Goal: Task Accomplishment & Management: Manage account settings

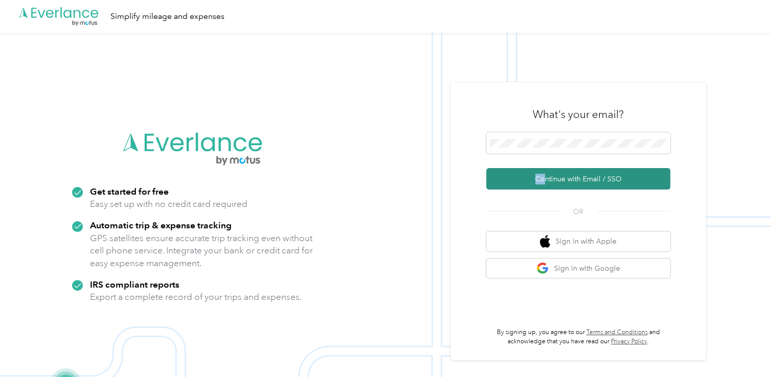
click at [550, 170] on form "Continue with Email / SSO" at bounding box center [578, 160] width 184 height 57
click at [550, 170] on button "Continue with Email / SSO" at bounding box center [578, 178] width 184 height 21
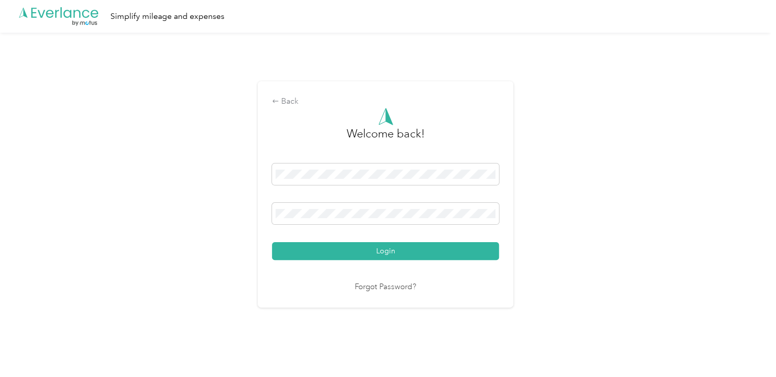
click at [550, 170] on div "Back Welcome back! Login Forgot Password?" at bounding box center [385, 199] width 770 height 332
click at [268, 243] on div "Back Welcome back! Login Forgot Password?" at bounding box center [385, 194] width 255 height 226
click at [280, 221] on span at bounding box center [385, 213] width 227 height 21
click at [729, 105] on div "Back Welcome back! Login Forgot Password?" at bounding box center [385, 199] width 770 height 332
click at [272, 242] on button "Login" at bounding box center [385, 251] width 227 height 18
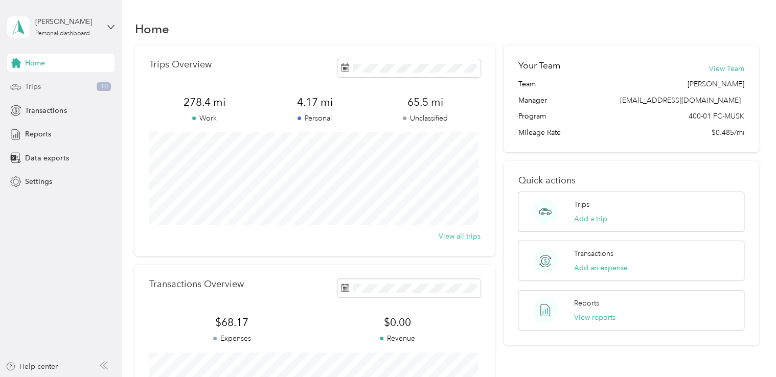
click at [49, 79] on div "Trips 10" at bounding box center [60, 87] width 107 height 18
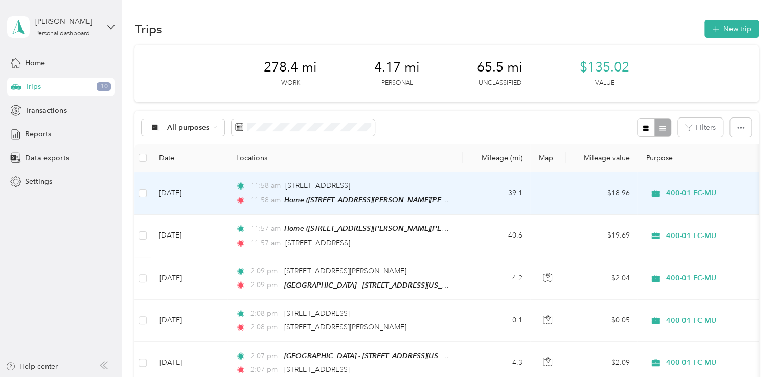
click at [188, 188] on td "[DATE]" at bounding box center [189, 193] width 77 height 42
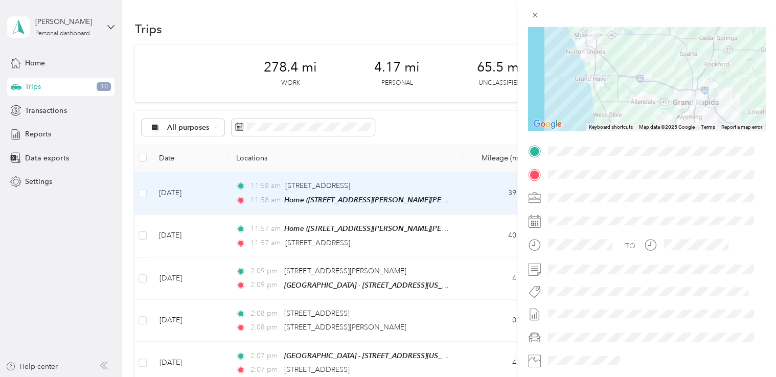
scroll to position [153, 0]
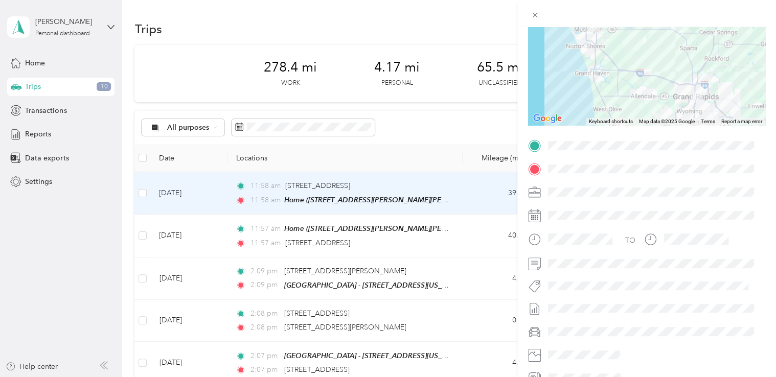
click at [567, 274] on div "TO" at bounding box center [646, 261] width 237 height 249
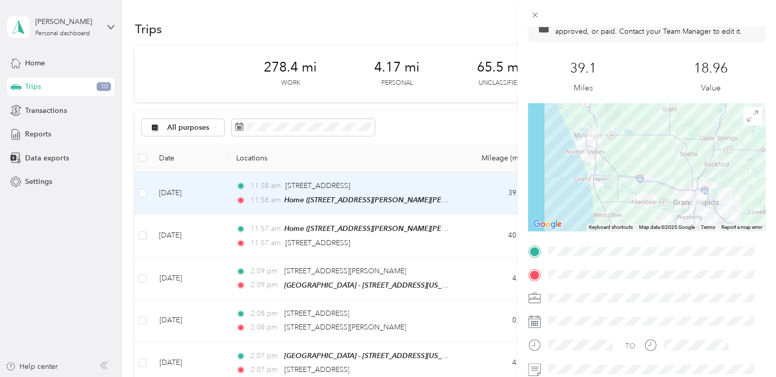
scroll to position [0, 0]
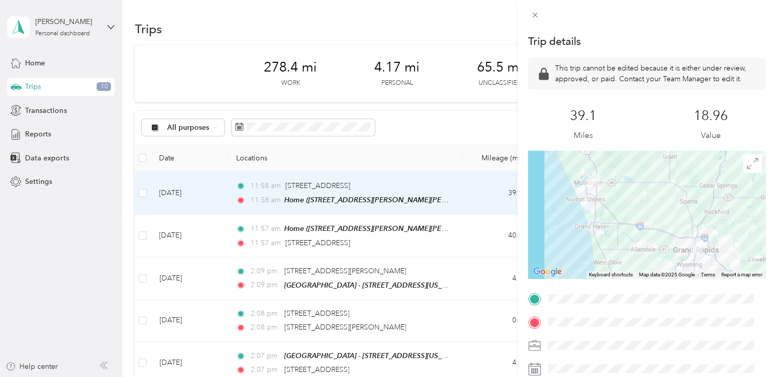
click at [392, 114] on div "Trip details This trip cannot be edited because it is either under review, appr…" at bounding box center [388, 188] width 776 height 377
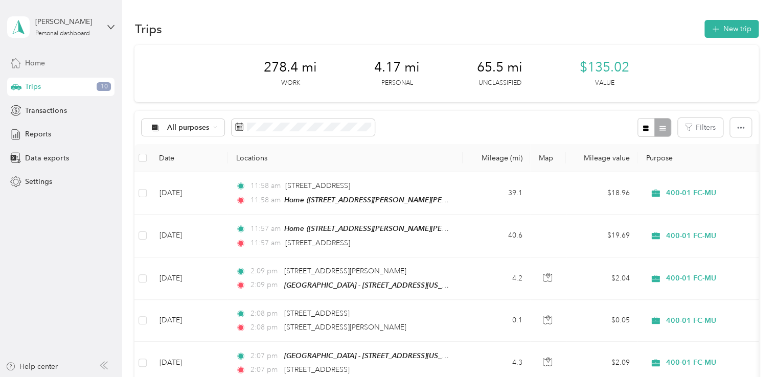
click at [42, 57] on div "Home" at bounding box center [60, 63] width 107 height 18
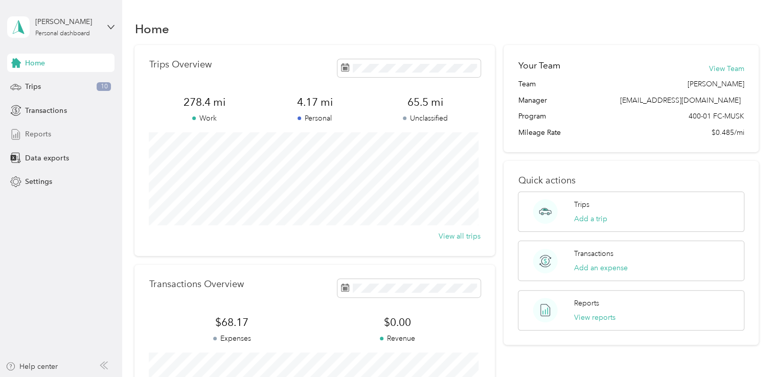
click at [41, 138] on span "Reports" at bounding box center [38, 134] width 26 height 11
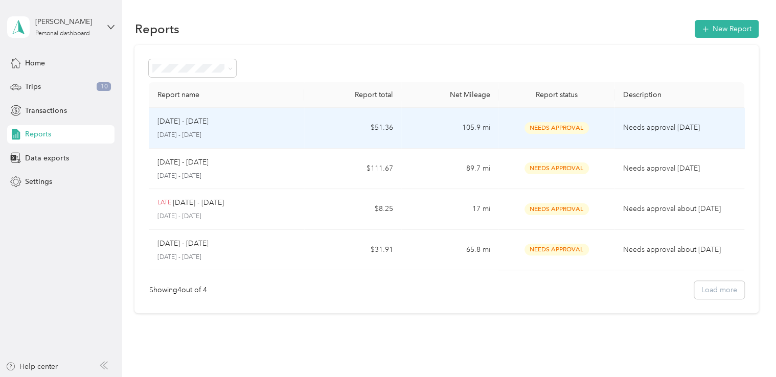
click at [524, 113] on td "Needs Approval" at bounding box center [556, 128] width 116 height 41
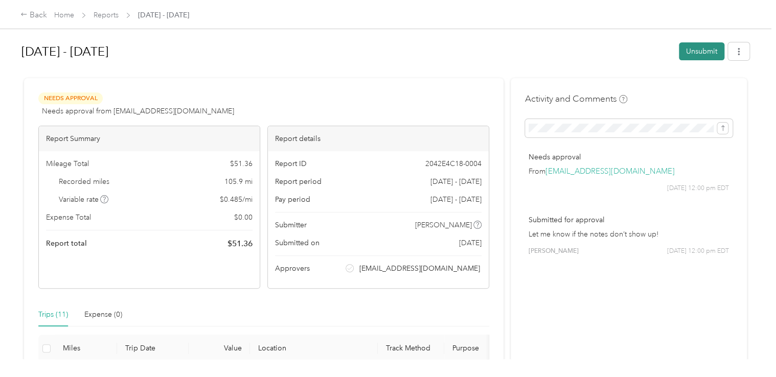
click at [695, 58] on button "Unsubmit" at bounding box center [701, 51] width 45 height 18
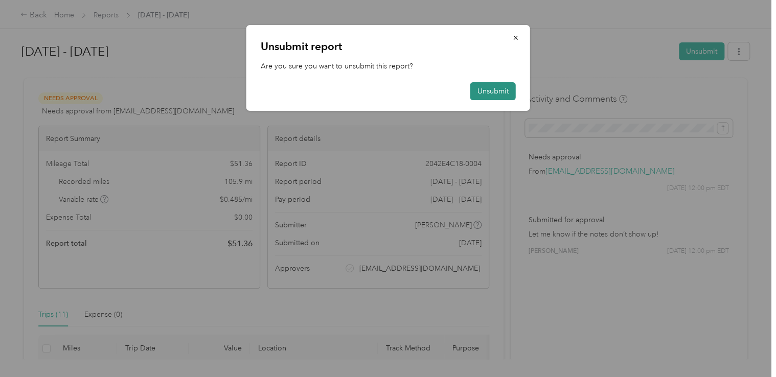
drag, startPoint x: 470, startPoint y: 92, endPoint x: 476, endPoint y: 96, distance: 7.4
click at [476, 96] on button "Unsubmit" at bounding box center [492, 91] width 45 height 18
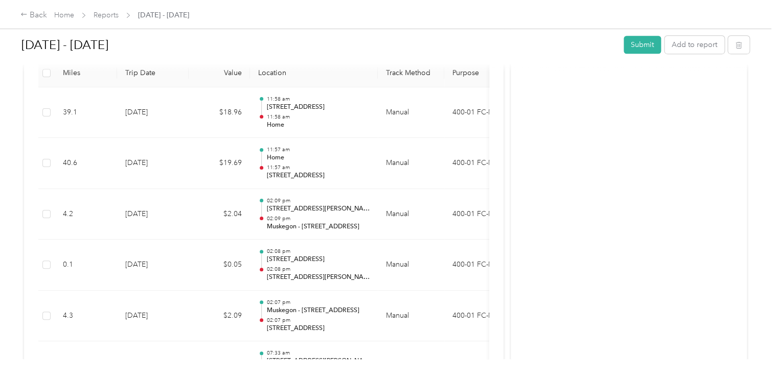
scroll to position [210, 0]
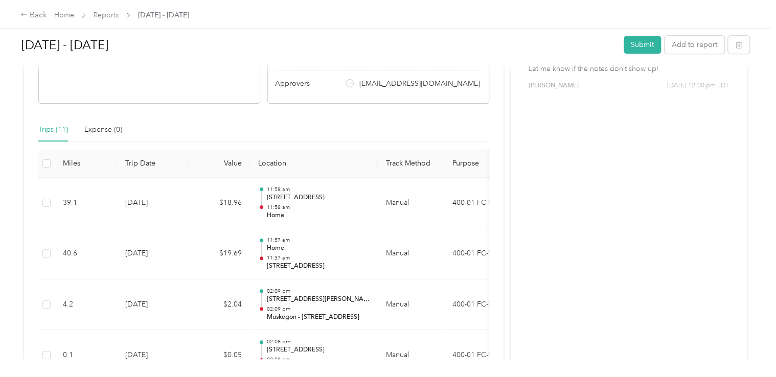
click at [1, 0] on div "Back Home Reports [DATE] - [DATE]" at bounding box center [388, 14] width 776 height 29
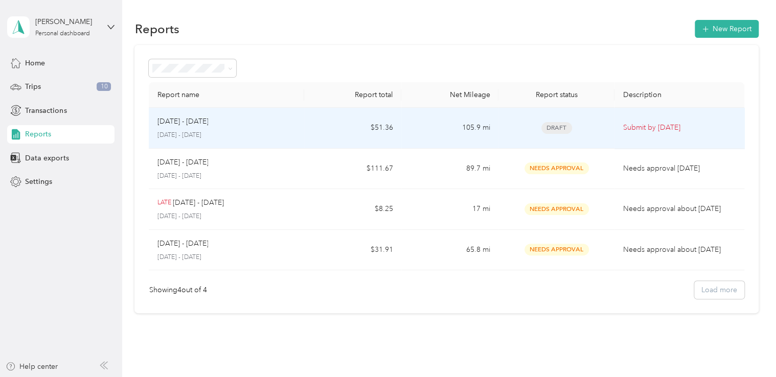
click at [517, 136] on td "Draft" at bounding box center [556, 128] width 116 height 41
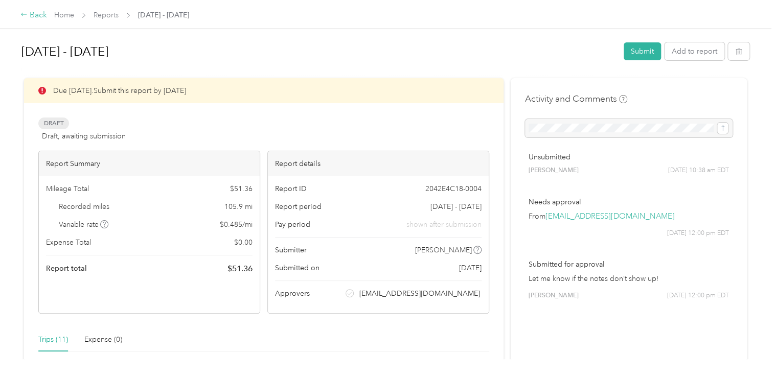
click at [40, 17] on div "Back" at bounding box center [33, 15] width 27 height 12
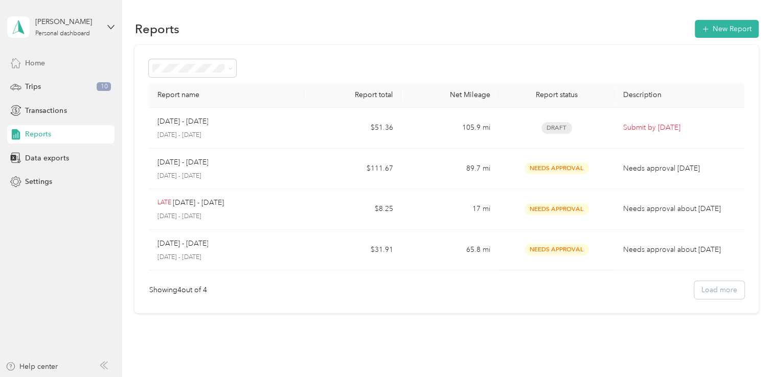
click at [32, 58] on span "Home" at bounding box center [35, 63] width 20 height 11
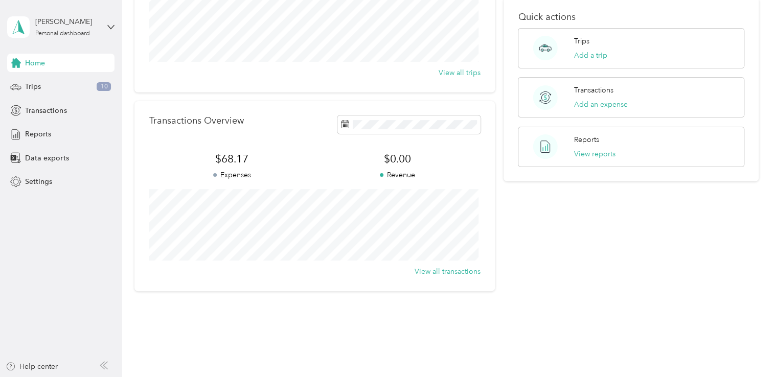
scroll to position [183, 0]
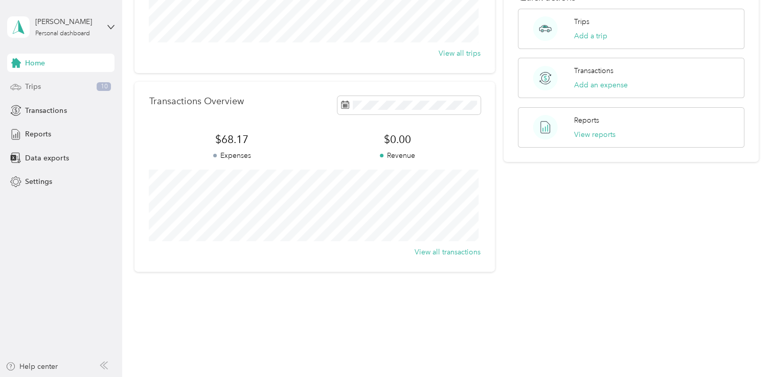
click at [49, 89] on div "Trips 10" at bounding box center [60, 87] width 107 height 18
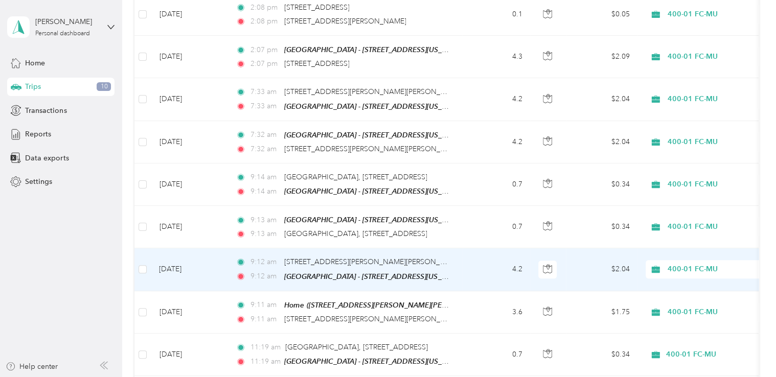
scroll to position [358, 0]
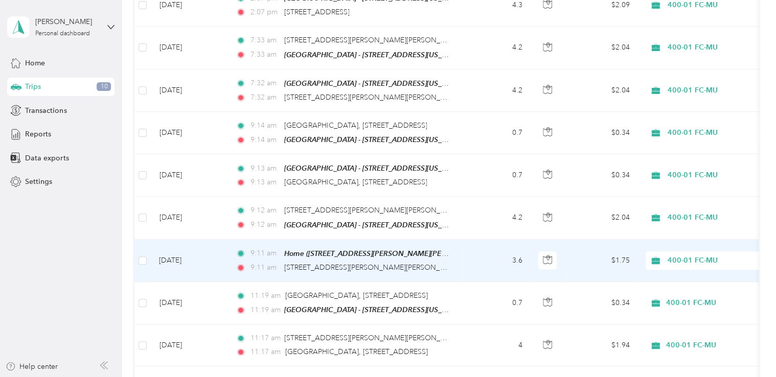
click at [198, 255] on td "[DATE]" at bounding box center [189, 261] width 77 height 42
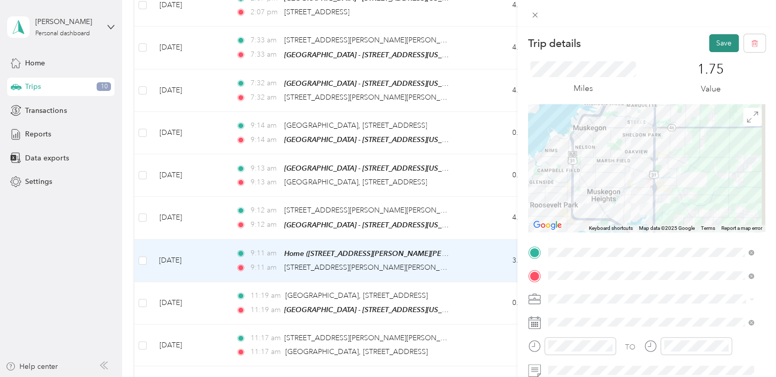
click at [721, 46] on button "Save" at bounding box center [724, 43] width 30 height 18
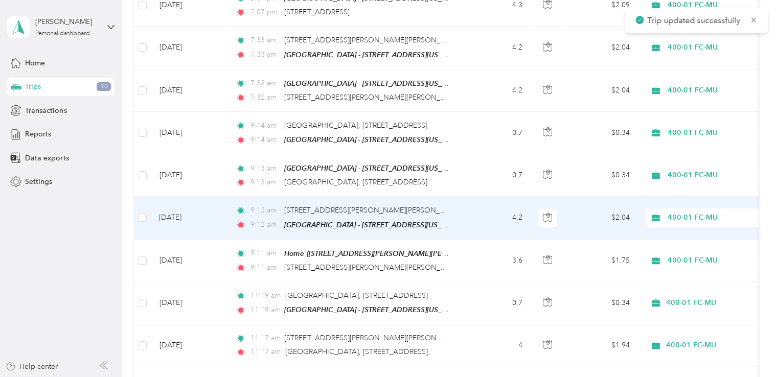
click at [271, 219] on span "9:12 am" at bounding box center [264, 224] width 29 height 11
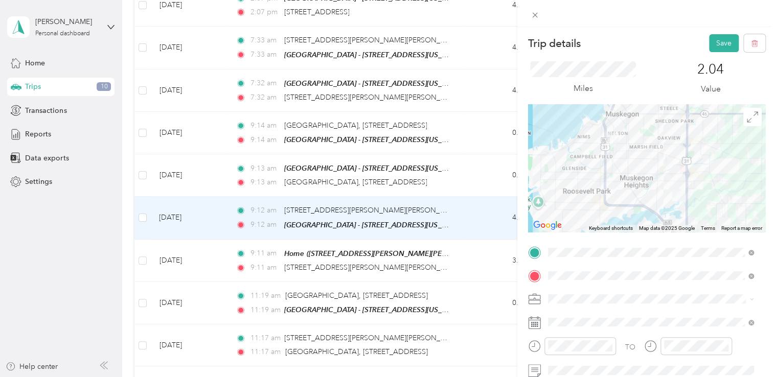
click at [707, 34] on div "Trip details Save This trip cannot be edited because it is either under review,…" at bounding box center [646, 215] width 259 height 377
click at [709, 39] on button "Save" at bounding box center [724, 43] width 30 height 18
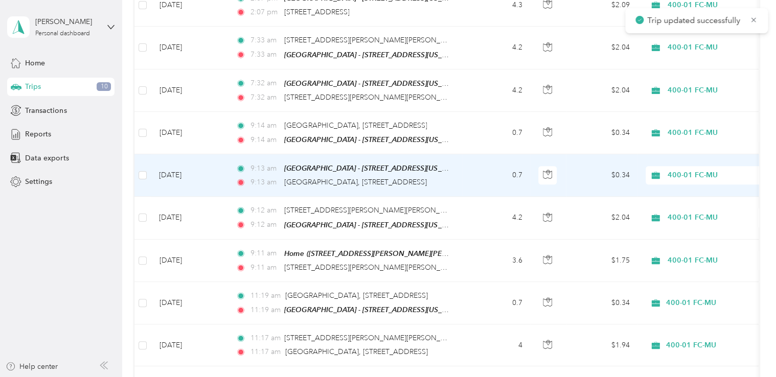
click at [206, 171] on td "[DATE]" at bounding box center [189, 175] width 77 height 42
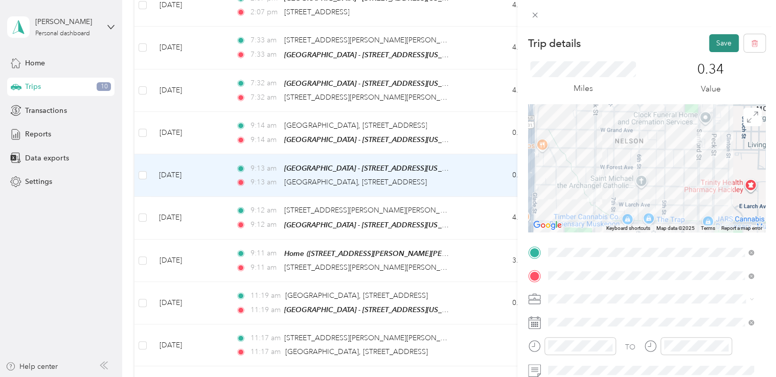
click at [727, 49] on button "Save" at bounding box center [724, 43] width 30 height 18
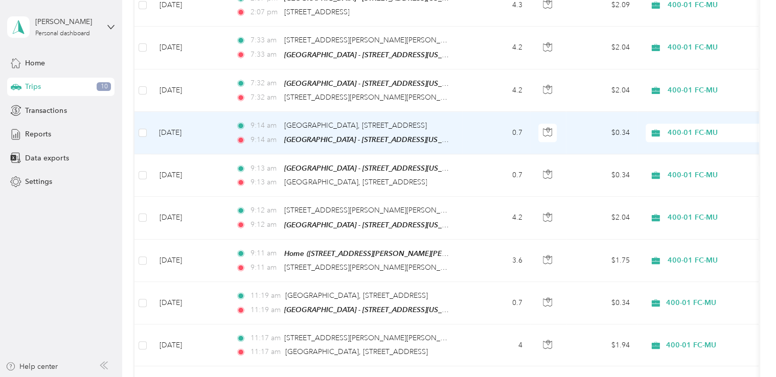
click at [456, 122] on td "9:14 am [GEOGRAPHIC_DATA], [STREET_ADDRESS] 9:14 am Muskegon - [STREET_ADDRESS]…" at bounding box center [344, 133] width 235 height 42
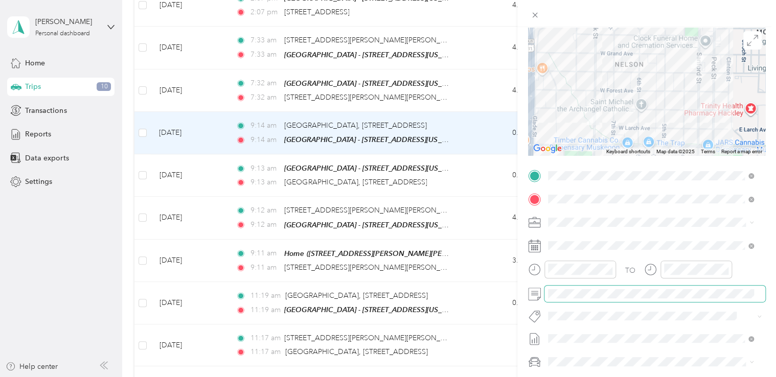
scroll to position [153, 0]
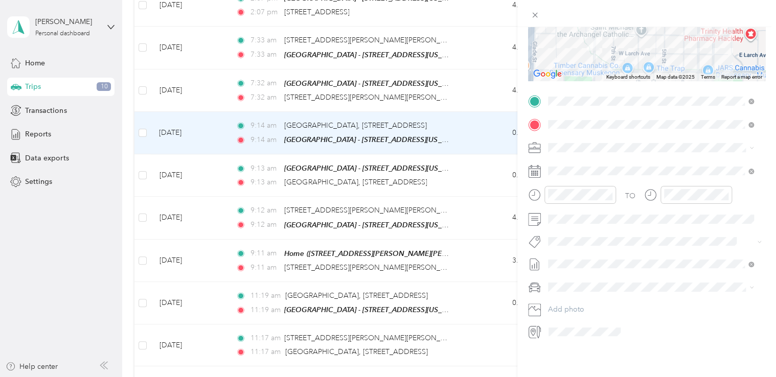
click at [588, 225] on div "TO Add photo" at bounding box center [646, 216] width 237 height 247
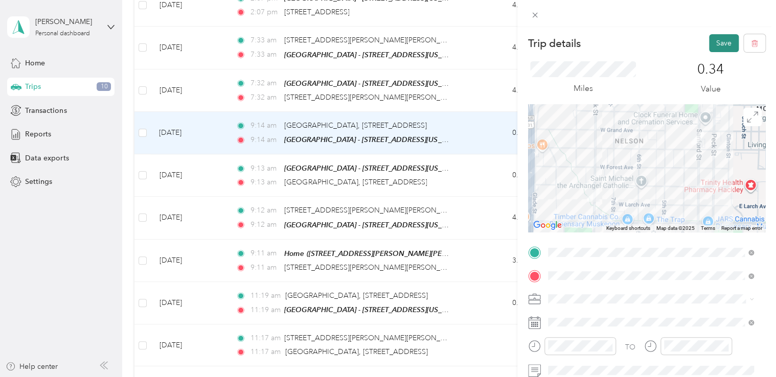
click at [718, 52] on button "Save" at bounding box center [724, 43] width 30 height 18
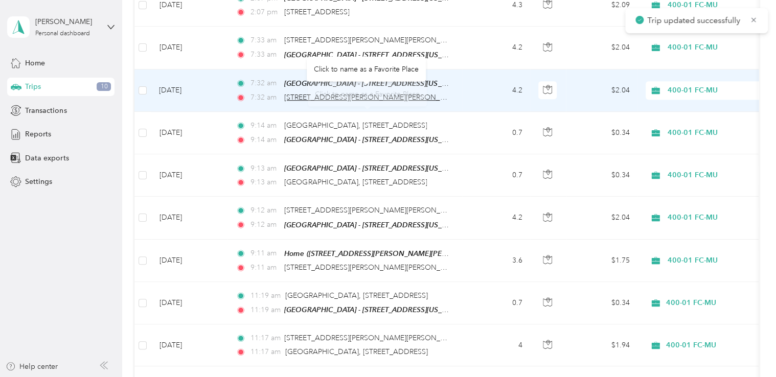
click at [295, 93] on span "[STREET_ADDRESS][PERSON_NAME][PERSON_NAME]" at bounding box center [373, 97] width 178 height 9
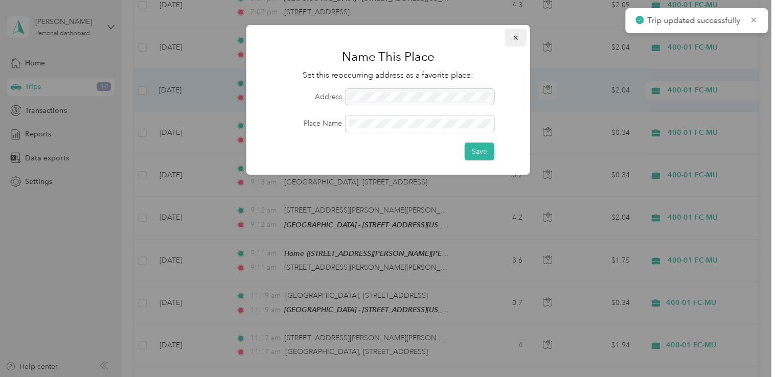
click at [511, 45] on button "button" at bounding box center [515, 38] width 21 height 18
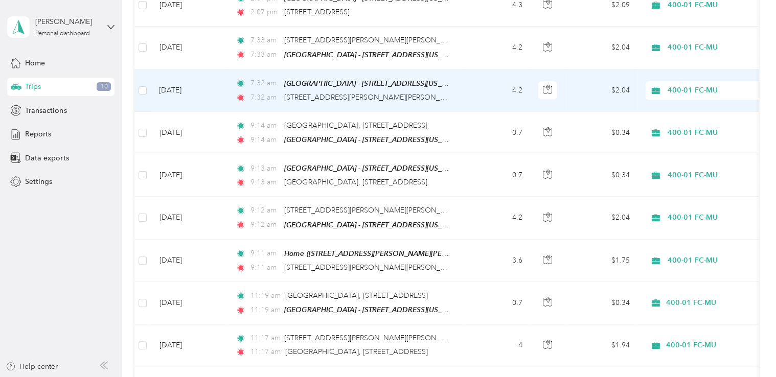
click at [483, 77] on td "4.2" at bounding box center [495, 90] width 67 height 42
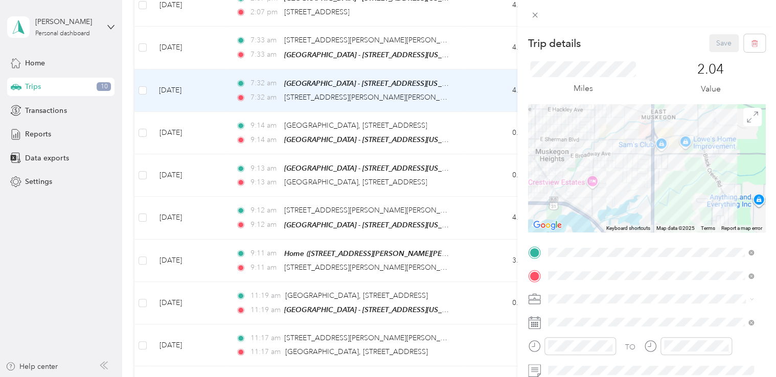
click at [376, 150] on div "Trip details Save This trip cannot be edited because it is either under review,…" at bounding box center [388, 188] width 776 height 377
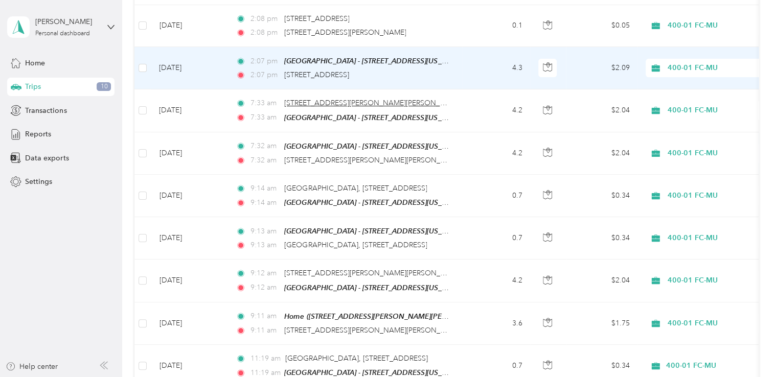
scroll to position [255, 0]
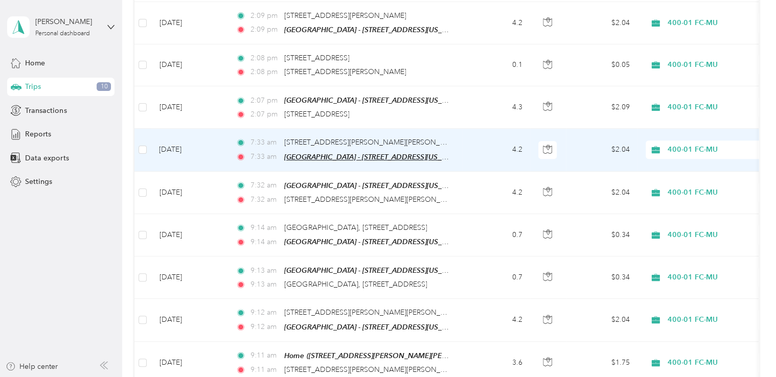
click at [331, 154] on span "[GEOGRAPHIC_DATA] - [STREET_ADDRESS][US_STATE])" at bounding box center [374, 157] width 180 height 9
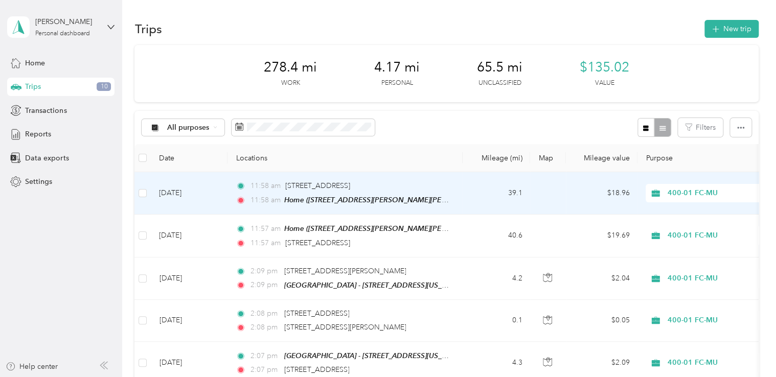
click at [192, 196] on td "[DATE]" at bounding box center [189, 193] width 77 height 42
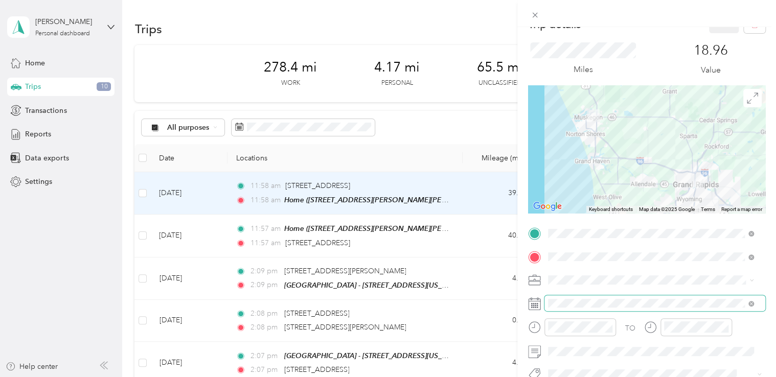
scroll to position [153, 0]
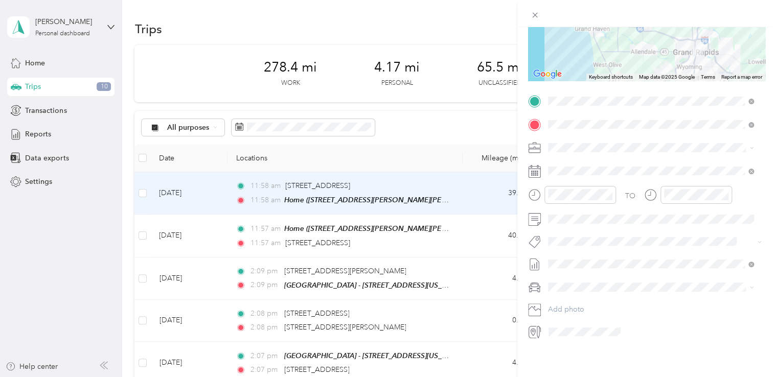
click at [578, 225] on div "TO Add photo" at bounding box center [646, 216] width 237 height 247
click at [578, 223] on span at bounding box center [654, 219] width 221 height 16
click at [574, 211] on span at bounding box center [654, 219] width 221 height 16
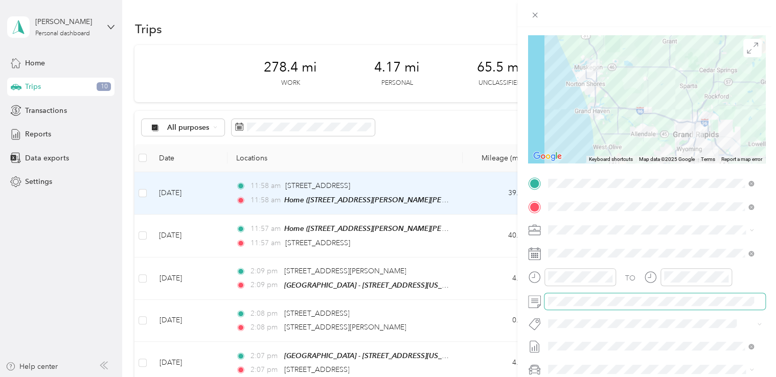
scroll to position [0, 0]
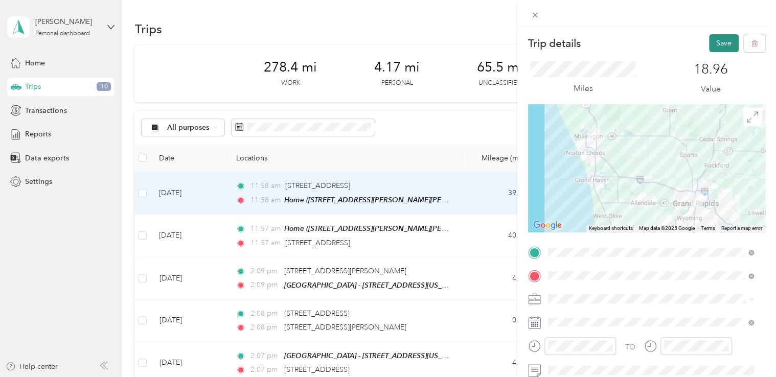
click at [709, 43] on button "Save" at bounding box center [724, 43] width 30 height 18
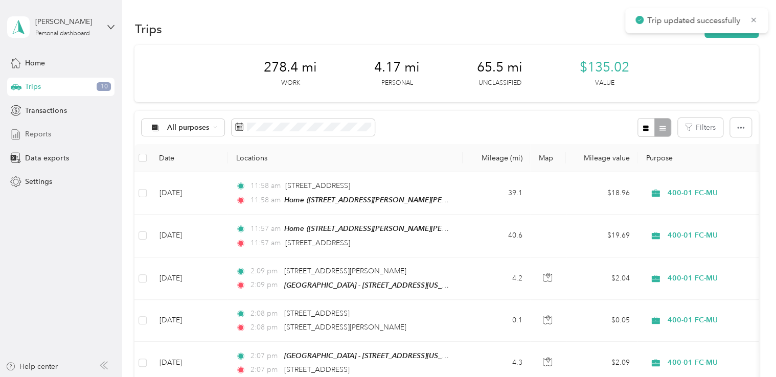
click at [30, 127] on div "Reports" at bounding box center [60, 134] width 107 height 18
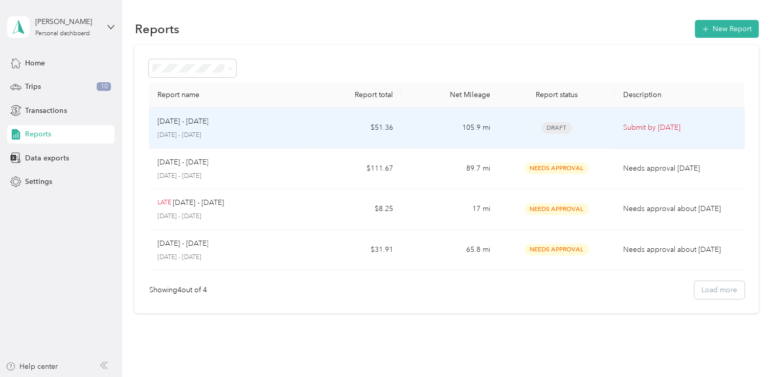
click at [597, 120] on td "Draft" at bounding box center [556, 128] width 116 height 41
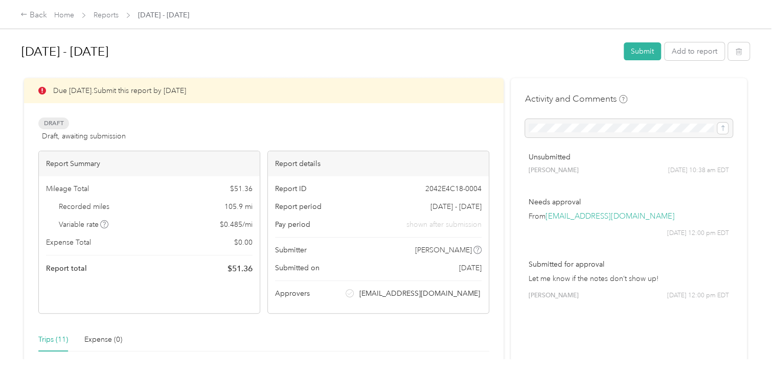
click at [638, 42] on div "[DATE] - [DATE] Submit Add to report" at bounding box center [385, 53] width 728 height 30
click at [636, 52] on button "Submit" at bounding box center [641, 51] width 37 height 18
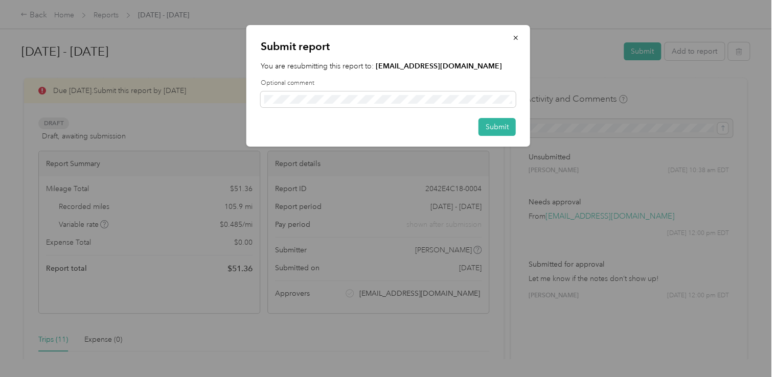
click at [479, 113] on div "Submit report You are resubmitting this report to: [EMAIL_ADDRESS][DOMAIN_NAME]…" at bounding box center [388, 86] width 284 height 122
click at [488, 128] on button "Submit" at bounding box center [496, 127] width 37 height 18
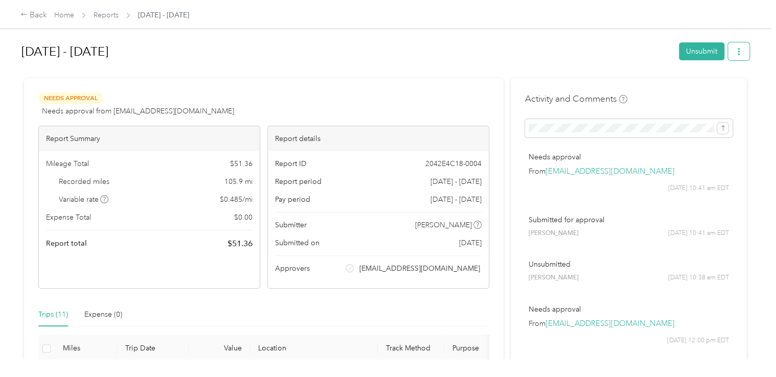
click at [739, 58] on button "button" at bounding box center [738, 51] width 21 height 18
click at [711, 84] on span "Download" at bounding box center [707, 88] width 34 height 11
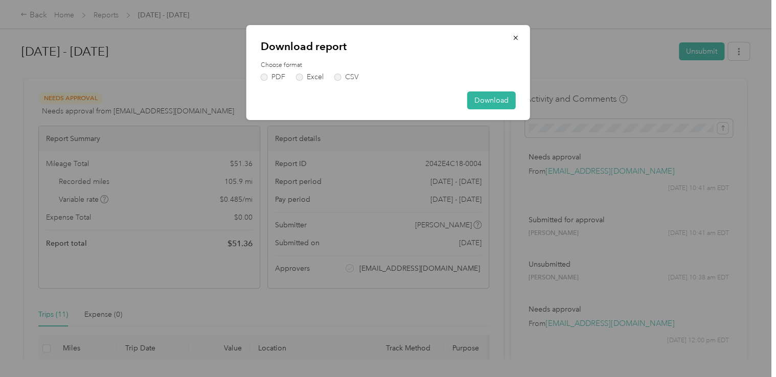
click at [269, 66] on label "Choose format" at bounding box center [388, 65] width 255 height 9
click at [268, 81] on div "Download report Choose format PDF Excel CSV Download" at bounding box center [388, 72] width 284 height 95
click at [274, 69] on label "Choose format" at bounding box center [388, 65] width 255 height 9
click at [273, 79] on label "PDF" at bounding box center [273, 77] width 25 height 7
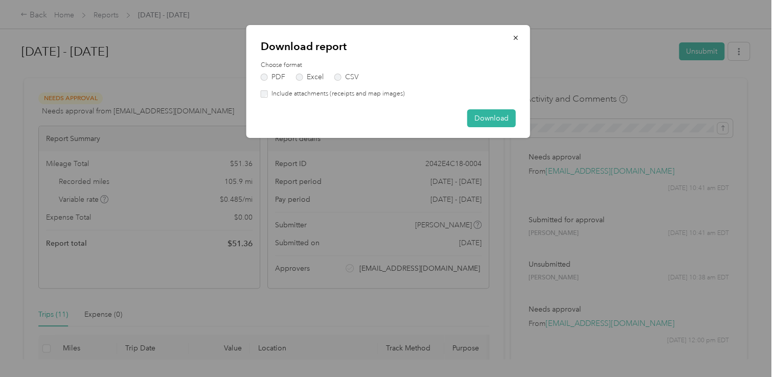
click at [523, 116] on div "Download report Choose format PDF Excel CSV Include attachments (receipts and m…" at bounding box center [388, 81] width 284 height 113
click at [499, 119] on button "Download" at bounding box center [491, 118] width 49 height 18
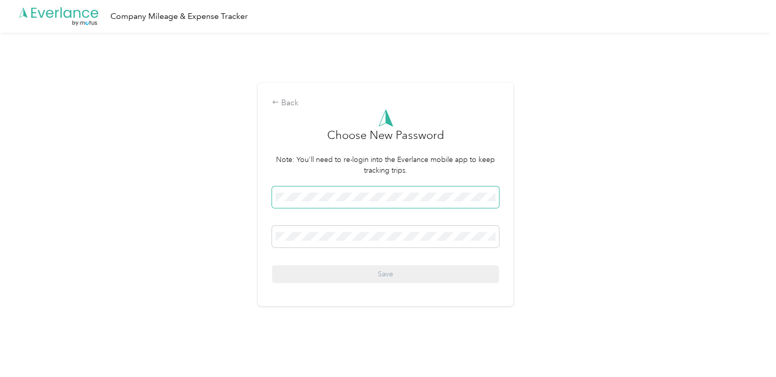
click at [403, 202] on span at bounding box center [385, 196] width 227 height 21
drag, startPoint x: 379, startPoint y: 191, endPoint x: 361, endPoint y: 206, distance: 23.6
click at [375, 189] on span at bounding box center [385, 196] width 227 height 21
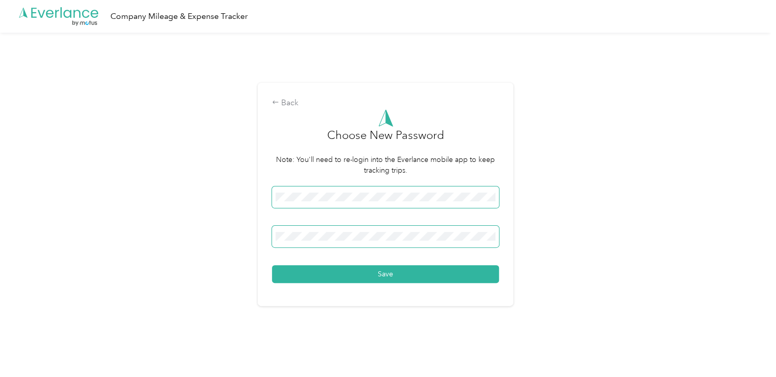
click at [272, 265] on button "Save" at bounding box center [385, 274] width 227 height 18
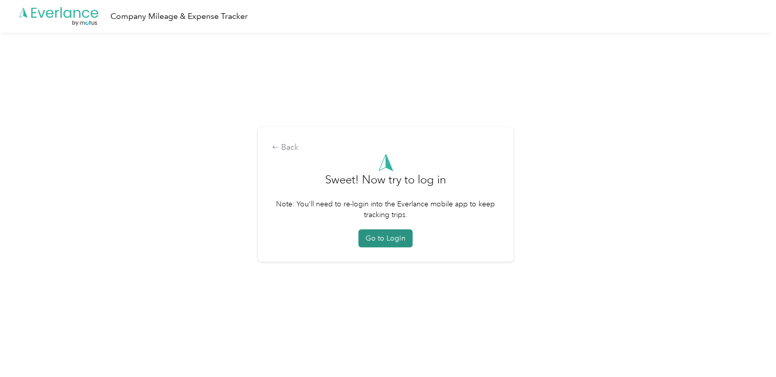
click at [380, 232] on button "Go to Login" at bounding box center [385, 238] width 54 height 18
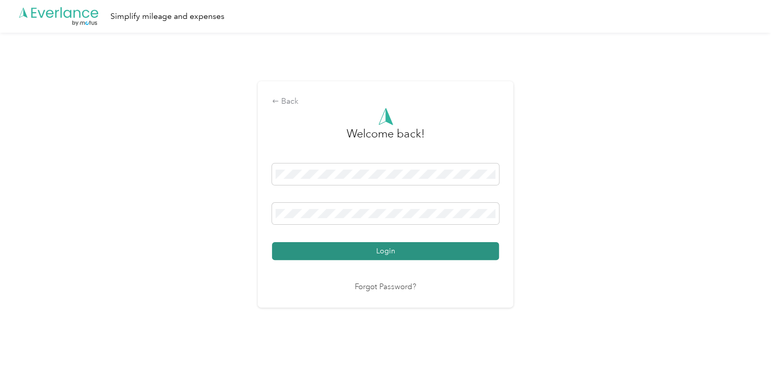
click at [355, 251] on button "Login" at bounding box center [385, 251] width 227 height 18
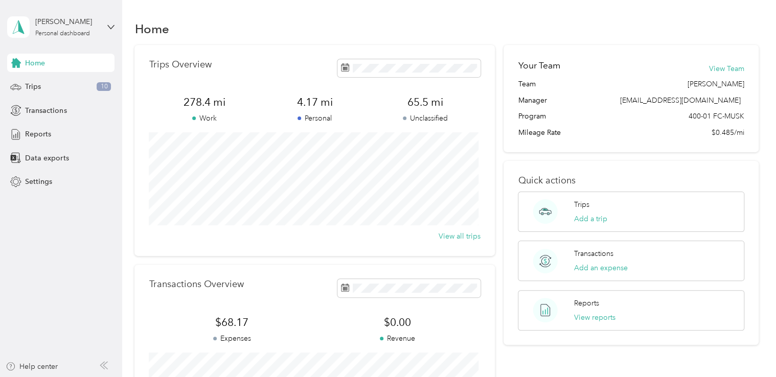
click at [198, 15] on div "Home Trips Overview 278.4 mi Work 4.17 mi Personal 65.5 mi Unclassified View al…" at bounding box center [446, 255] width 648 height 510
click at [51, 129] on div "Reports" at bounding box center [60, 134] width 107 height 18
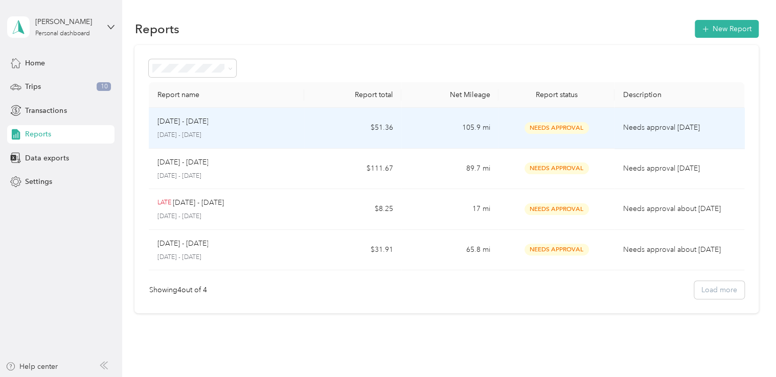
click at [439, 124] on td "105.9 mi" at bounding box center [449, 128] width 97 height 41
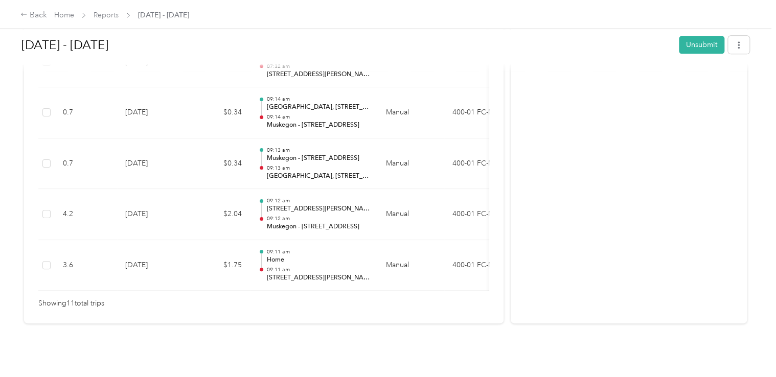
click at [339, 298] on div "Showing 11 total trips" at bounding box center [263, 303] width 451 height 11
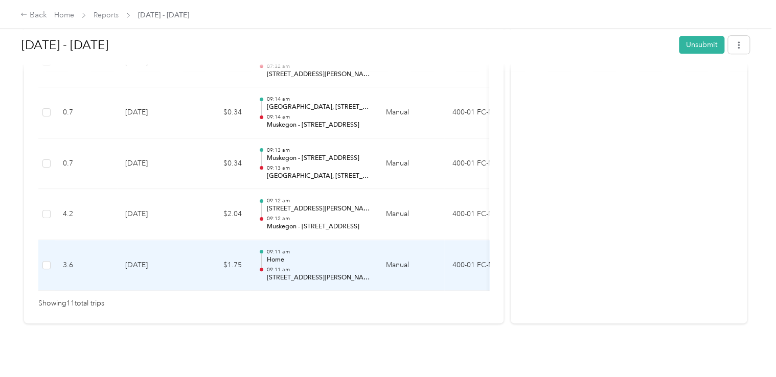
click at [354, 268] on td "09:11 am Home 09:11 am 3215 Brandon Dr, Norton Shores, MI, United States" at bounding box center [314, 265] width 128 height 51
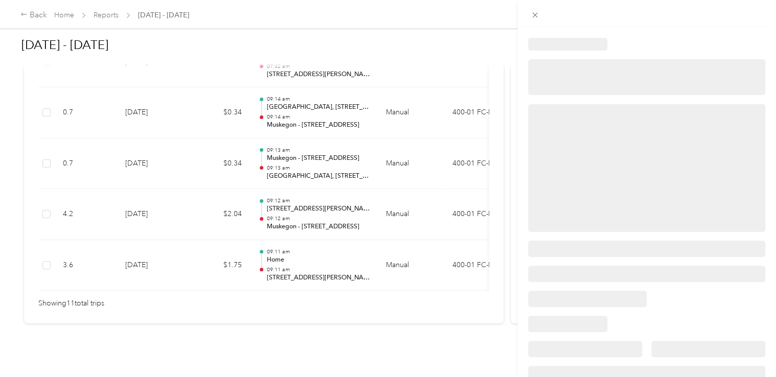
drag, startPoint x: 327, startPoint y: 288, endPoint x: 331, endPoint y: 281, distance: 8.2
click at [327, 287] on div at bounding box center [388, 188] width 776 height 377
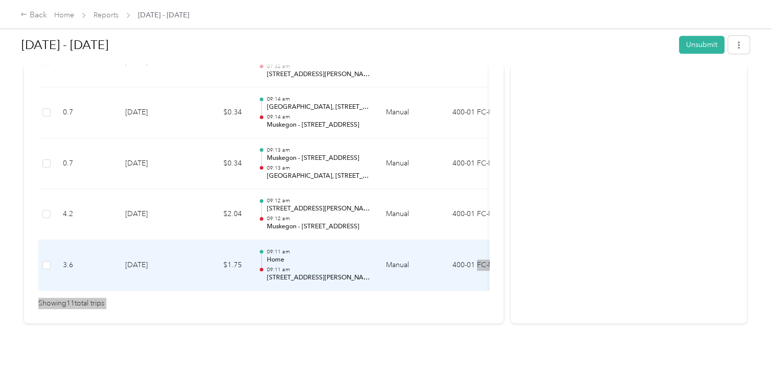
drag, startPoint x: 328, startPoint y: 279, endPoint x: 446, endPoint y: 266, distance: 118.3
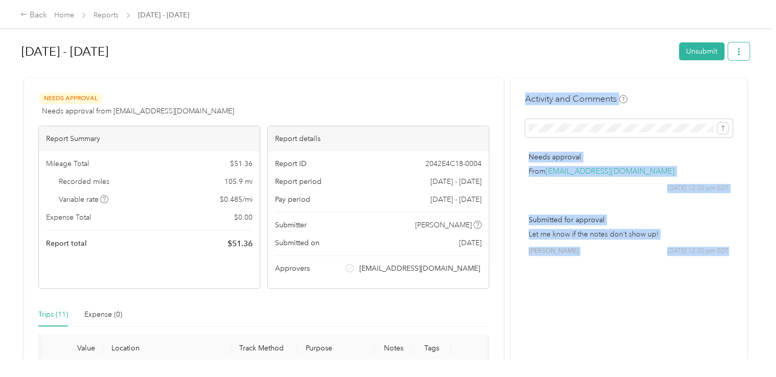
click at [738, 52] on icon "button" at bounding box center [738, 51] width 7 height 7
click at [714, 90] on span "Download" at bounding box center [707, 88] width 34 height 11
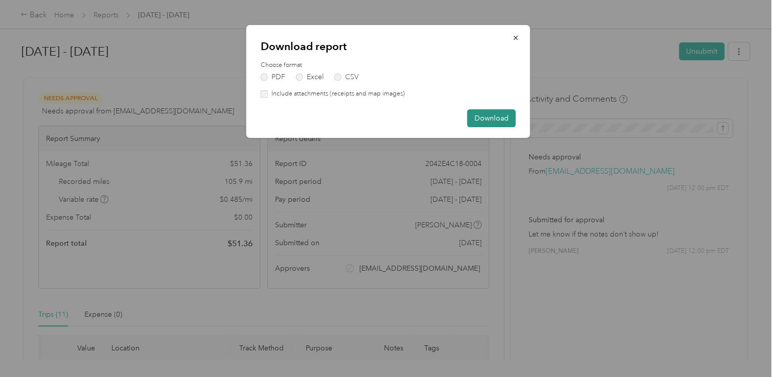
click at [513, 124] on button "Download" at bounding box center [491, 118] width 49 height 18
